Goal: Find specific page/section: Find specific page/section

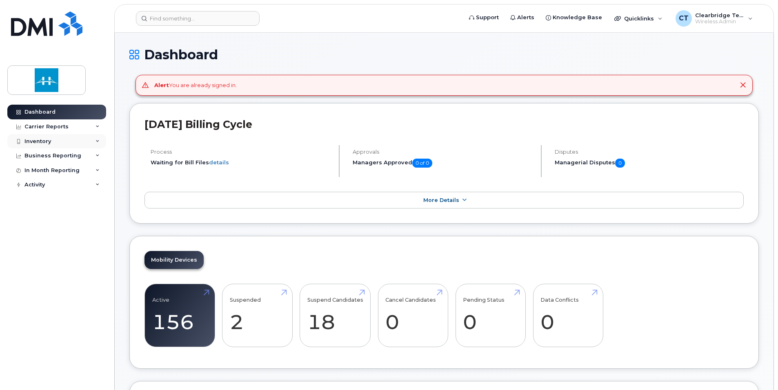
click at [38, 142] on div "Inventory" at bounding box center [37, 141] width 27 height 7
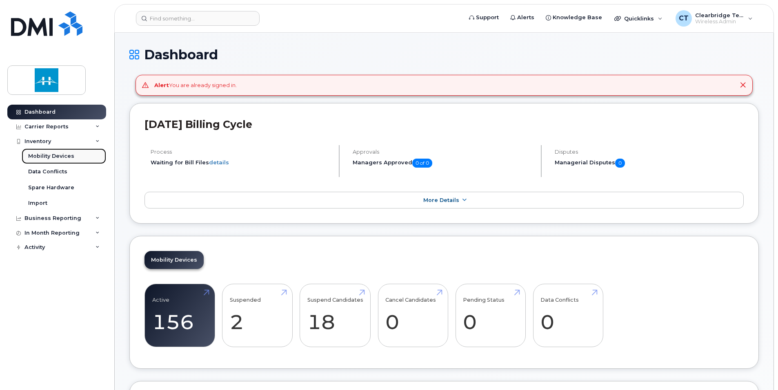
click at [43, 155] on div "Mobility Devices" at bounding box center [51, 155] width 46 height 7
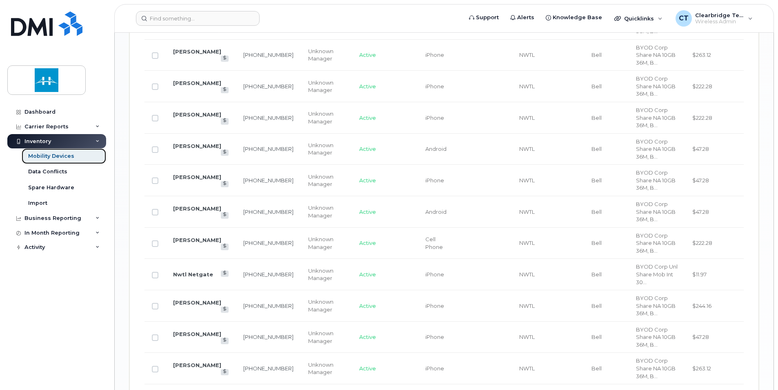
scroll to position [1386, 0]
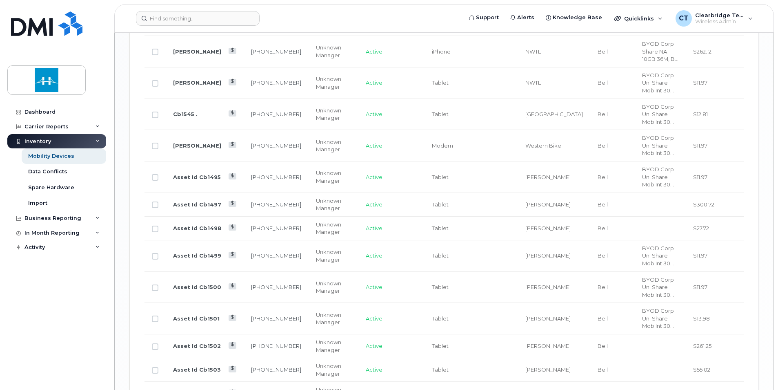
scroll to position [1379, 0]
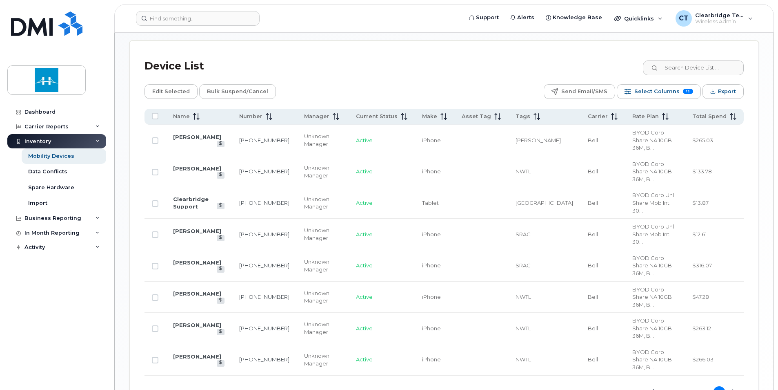
click at [665, 386] on button "1" at bounding box center [667, 392] width 12 height 12
